Goal: Task Accomplishment & Management: Complete application form

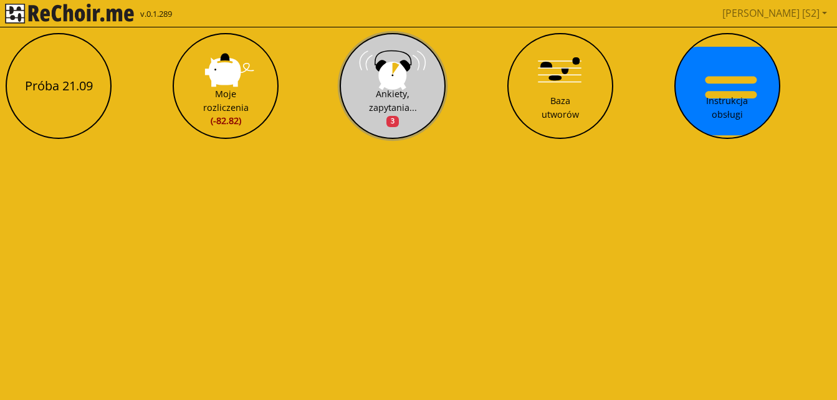
click at [394, 90] on div "Ankiety, zapytania... 3" at bounding box center [393, 107] width 48 height 41
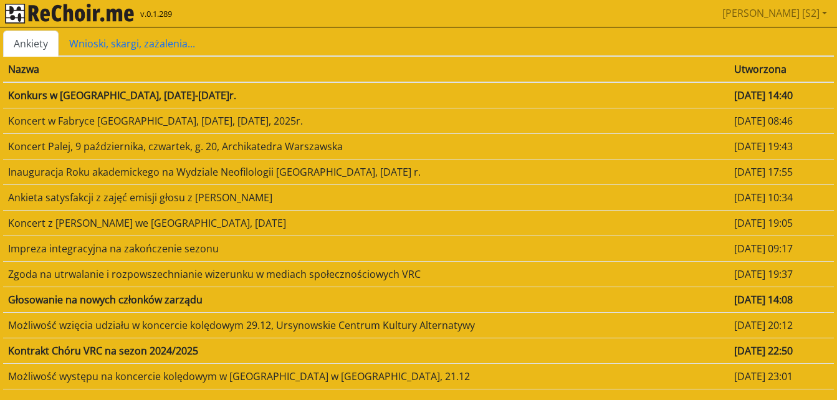
click at [216, 97] on td "Konkurs w [GEOGRAPHIC_DATA], [DATE]-[DATE]r." at bounding box center [366, 95] width 726 height 26
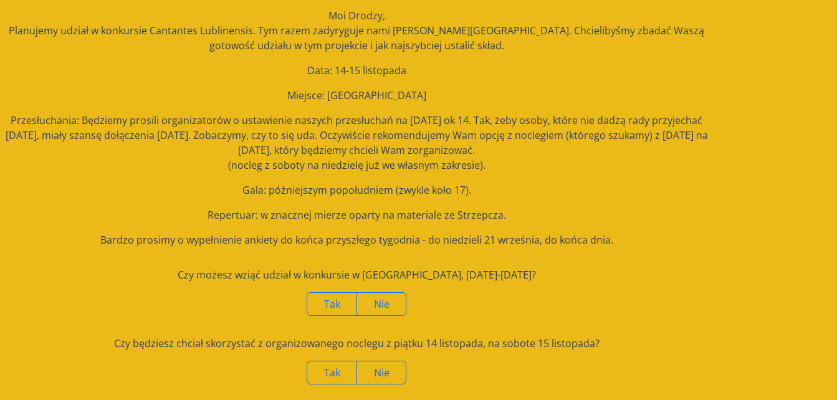
scroll to position [58, 0]
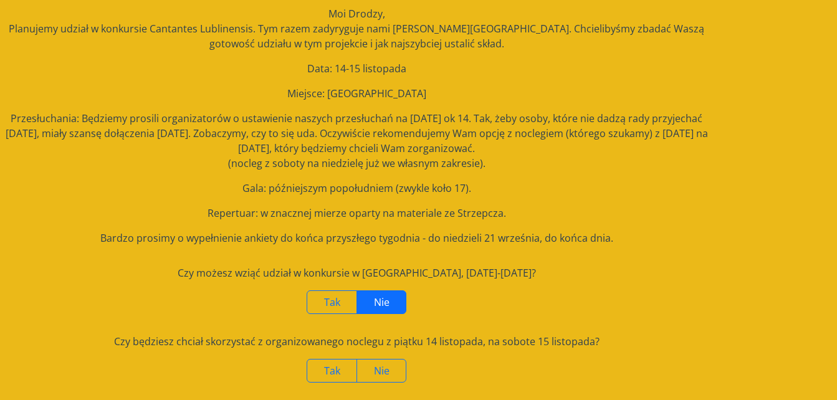
click at [391, 302] on label "Nie" at bounding box center [382, 303] width 50 height 24
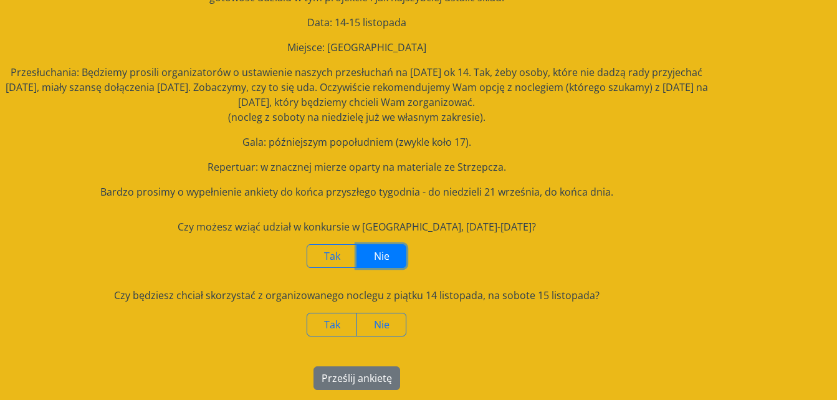
scroll to position [107, 0]
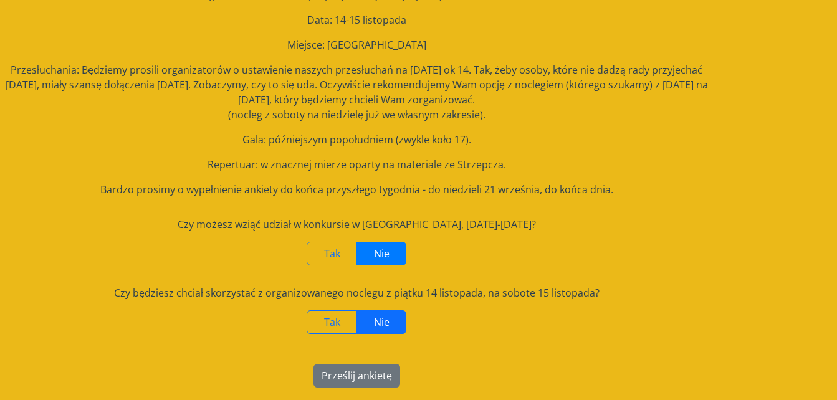
click at [390, 325] on label "Nie" at bounding box center [382, 323] width 50 height 24
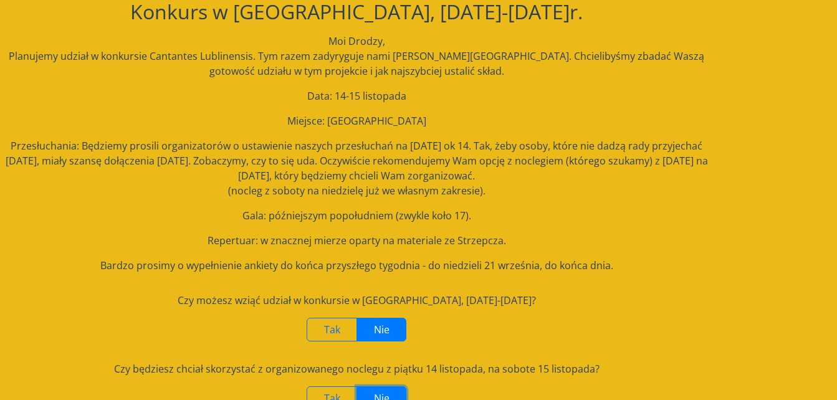
scroll to position [107, 0]
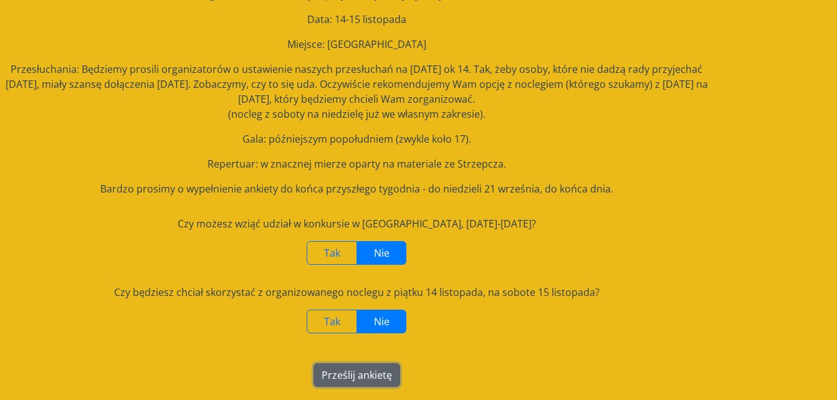
click at [358, 370] on button "Prześlij ankietę" at bounding box center [357, 376] width 87 height 24
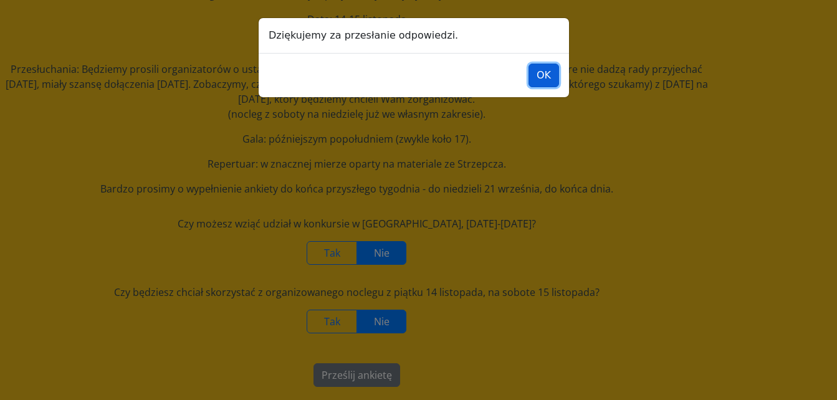
click at [553, 74] on button "OK" at bounding box center [544, 76] width 31 height 24
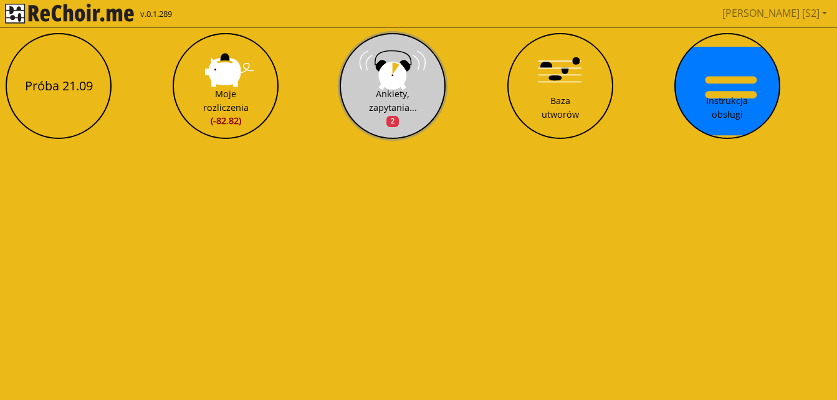
click at [415, 76] on button "Ankiety, zapytania... 2" at bounding box center [393, 86] width 106 height 106
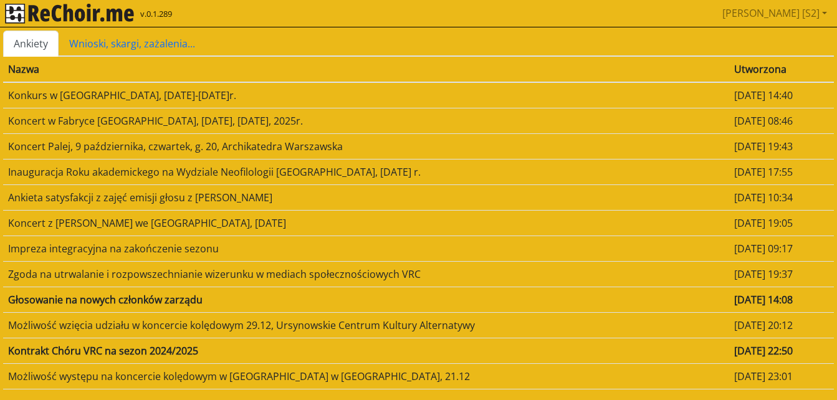
click at [215, 121] on td "Koncert w Fabryce [GEOGRAPHIC_DATA], [DATE], [DATE], 2025r." at bounding box center [366, 121] width 726 height 26
click at [311, 147] on td "Koncert Palej, 9 października, czwartek, g. 20, Archikatedra Warszawska" at bounding box center [366, 146] width 726 height 26
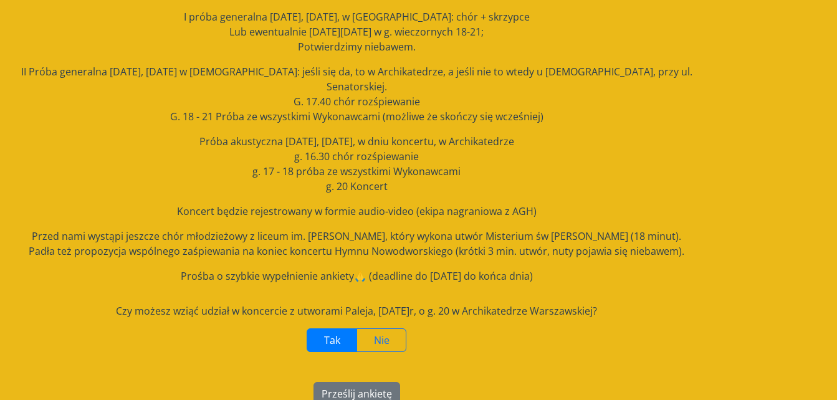
scroll to position [163, 0]
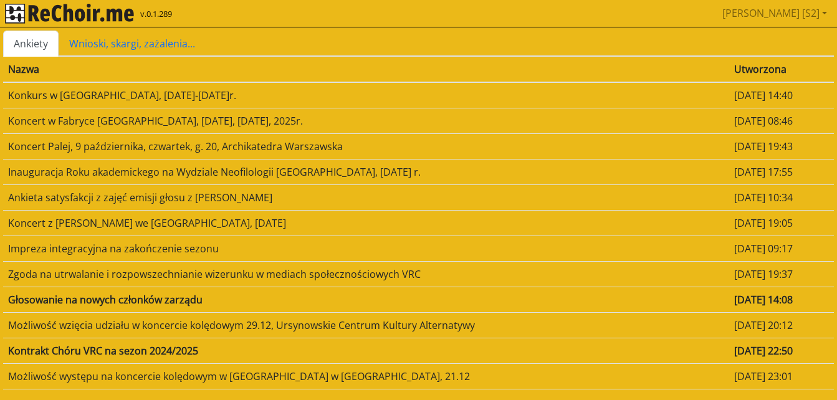
scroll to position [2, 0]
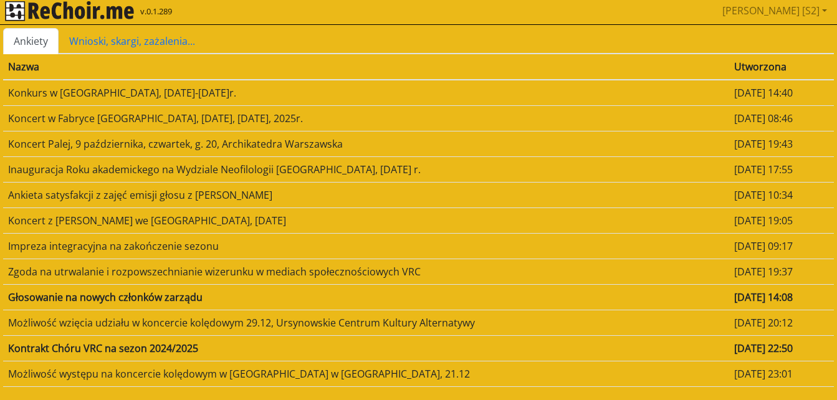
click at [241, 380] on td "Możliwość występu na koncercie kolędowym w [GEOGRAPHIC_DATA] w [GEOGRAPHIC_DATA…" at bounding box center [366, 374] width 726 height 26
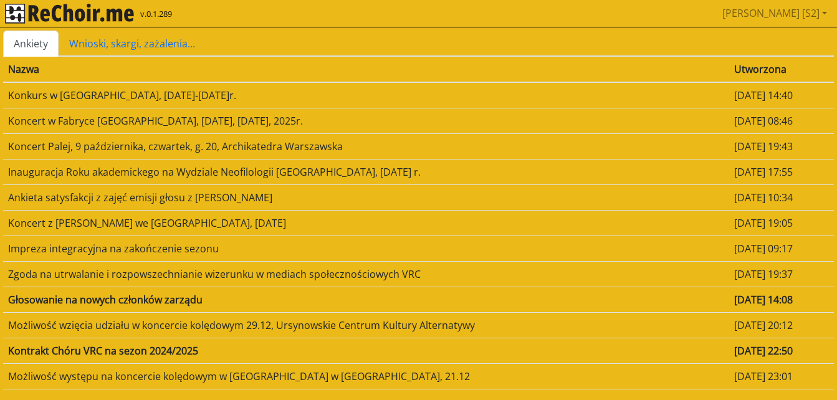
click at [306, 220] on td "Koncert z [PERSON_NAME] we [GEOGRAPHIC_DATA], [DATE]" at bounding box center [366, 223] width 726 height 26
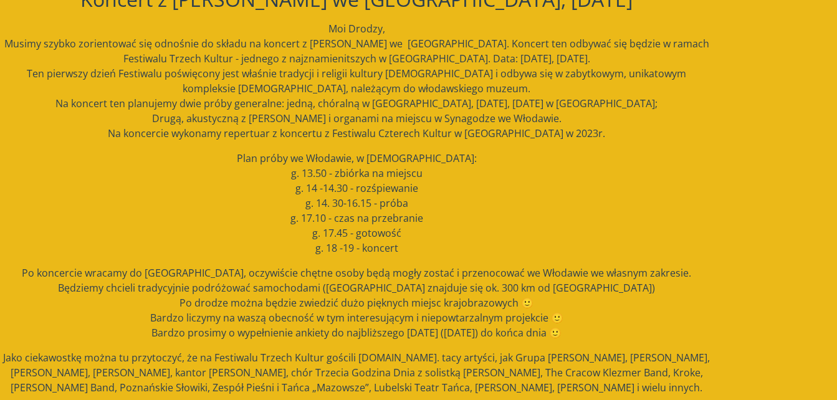
scroll to position [173, 0]
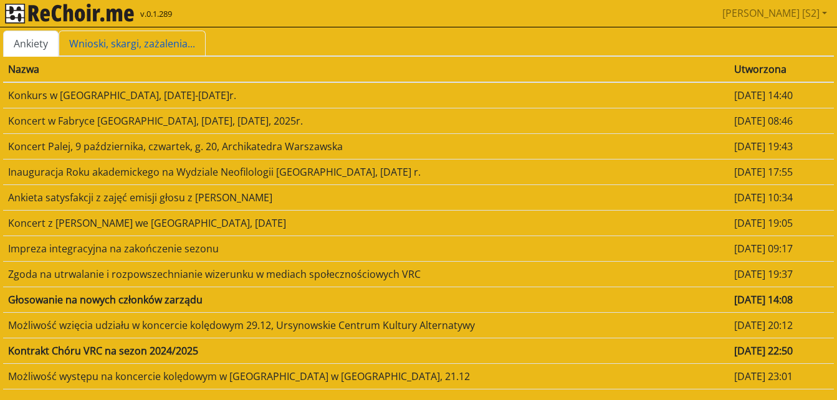
click at [135, 39] on link "Wnioski, skargi, zażalenia..." at bounding box center [132, 44] width 147 height 26
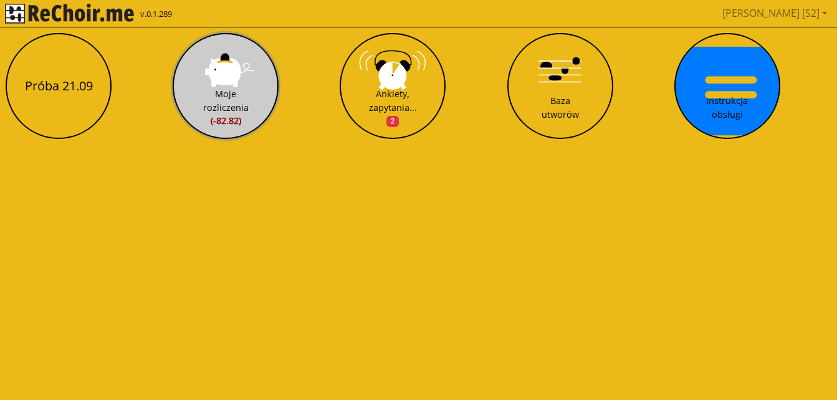
click at [228, 72] on button "Moje rozliczenia (-82.82)" at bounding box center [226, 86] width 106 height 106
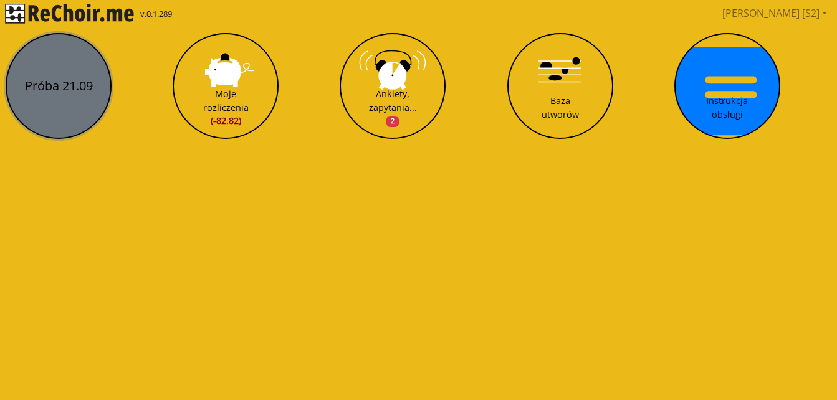
click at [72, 79] on button "Próba 21.09" at bounding box center [59, 86] width 106 height 106
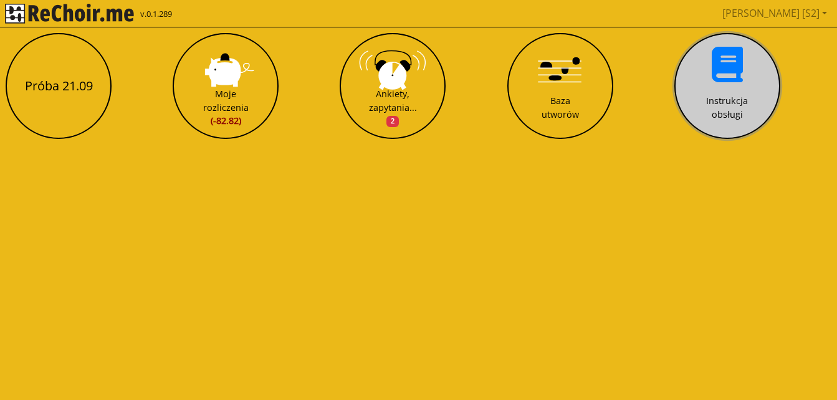
click at [723, 101] on div "Instrukcja obsługi" at bounding box center [727, 107] width 42 height 27
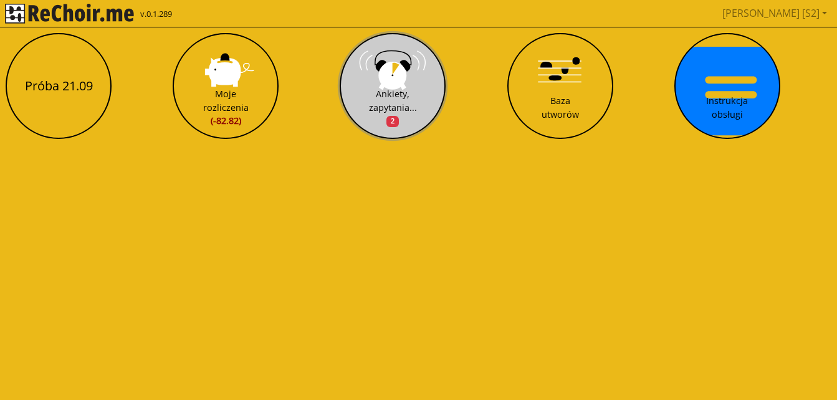
click at [369, 104] on div "Ankiety, zapytania... 2" at bounding box center [393, 107] width 48 height 41
